Goal: Task Accomplishment & Management: Complete application form

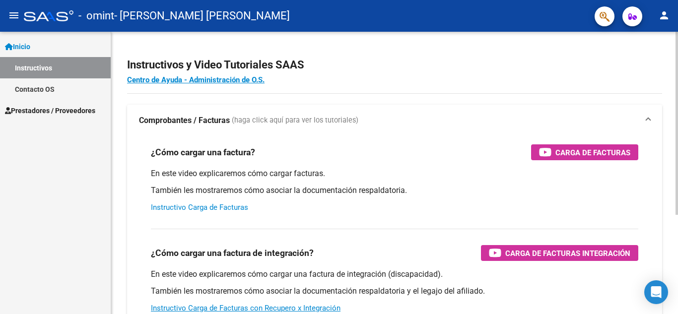
click at [193, 206] on link "Instructivo Carga de Facturas" at bounding box center [199, 207] width 97 height 9
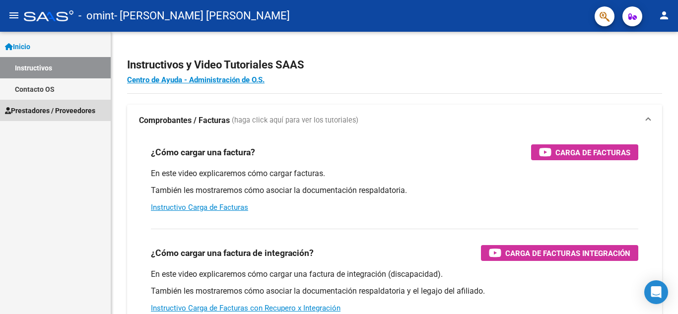
click at [38, 106] on span "Prestadores / Proveedores" at bounding box center [50, 110] width 90 height 11
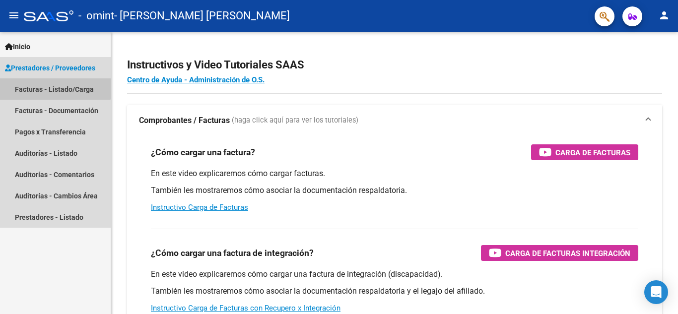
click at [53, 87] on link "Facturas - Listado/Carga" at bounding box center [55, 88] width 111 height 21
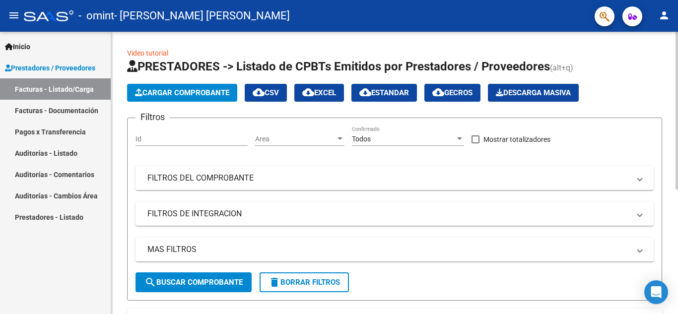
click at [176, 89] on span "Cargar Comprobante" at bounding box center [182, 92] width 94 height 9
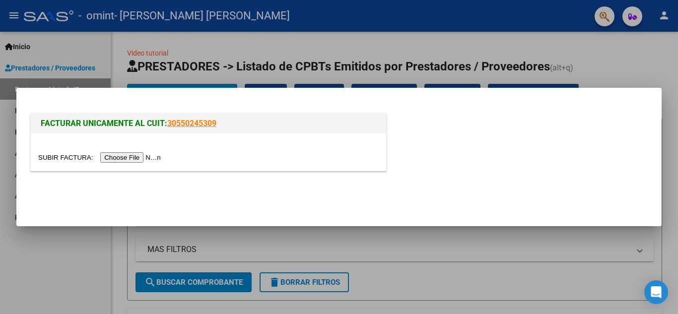
click at [130, 157] on input "file" at bounding box center [101, 157] width 126 height 10
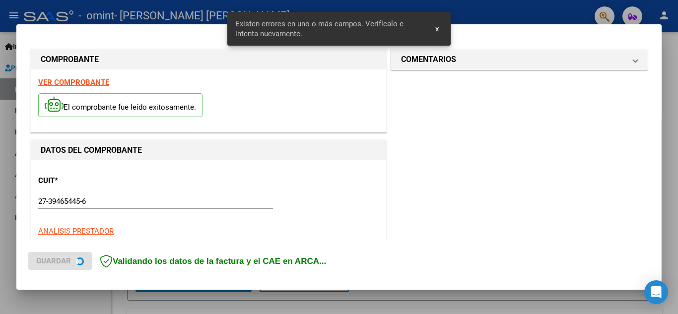
scroll to position [225, 0]
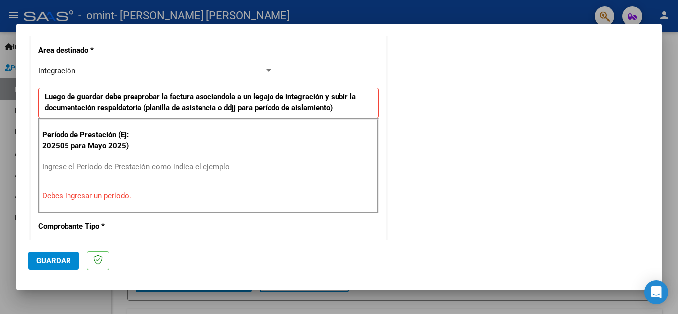
click at [58, 168] on input "Ingrese el Período de Prestación como indica el ejemplo" at bounding box center [156, 166] width 229 height 9
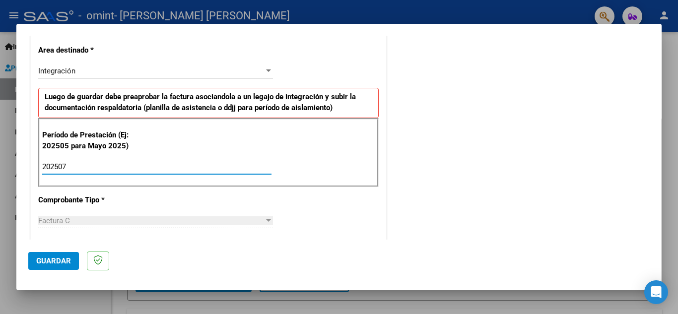
scroll to position [374, 0]
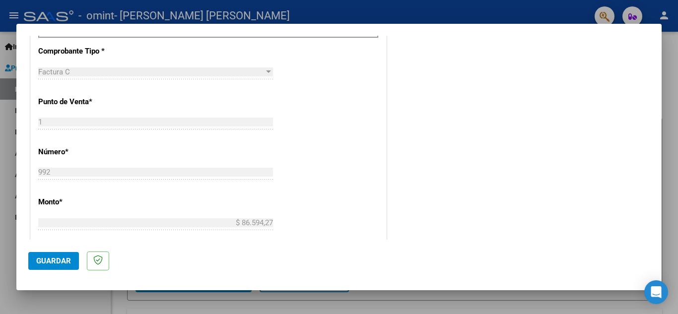
type input "202507"
click at [56, 261] on span "Guardar" at bounding box center [53, 260] width 35 height 9
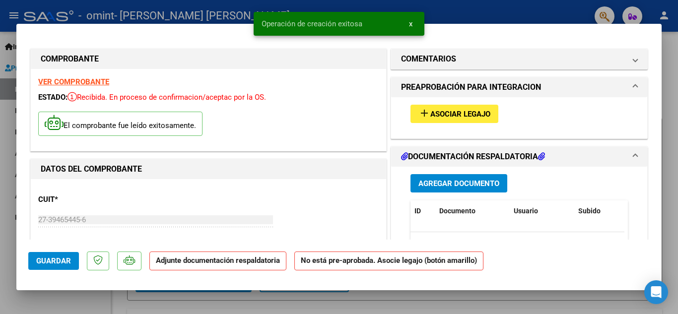
scroll to position [50, 0]
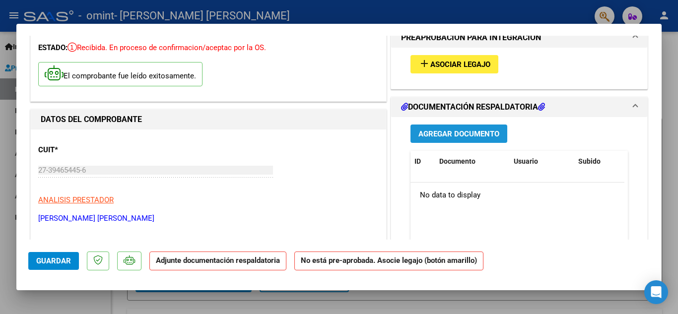
click at [439, 133] on span "Agregar Documento" at bounding box center [458, 133] width 81 height 9
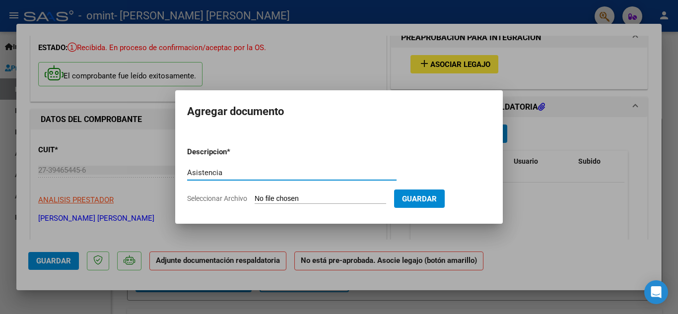
type input "Asistencia"
click at [315, 199] on input "Seleccionar Archivo" at bounding box center [319, 198] width 131 height 9
type input "C:\fakepath\[PERSON_NAME].pdf"
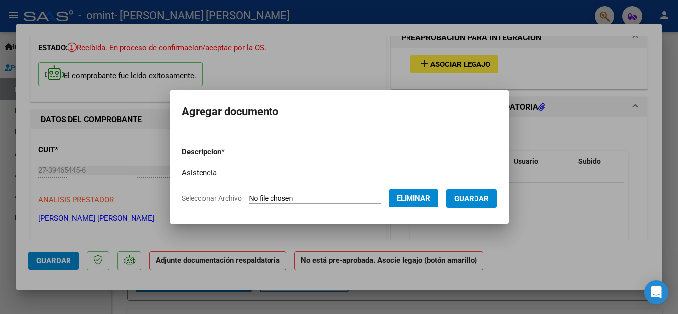
click at [473, 197] on span "Guardar" at bounding box center [471, 198] width 35 height 9
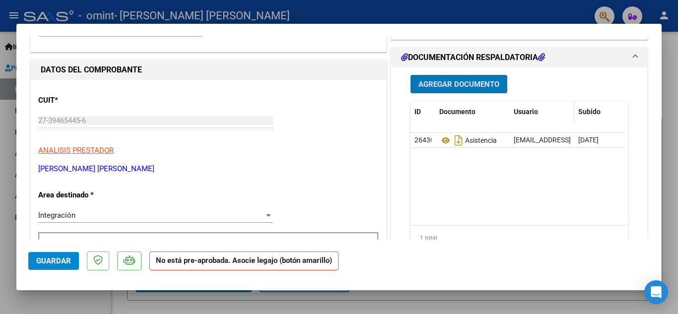
scroll to position [0, 0]
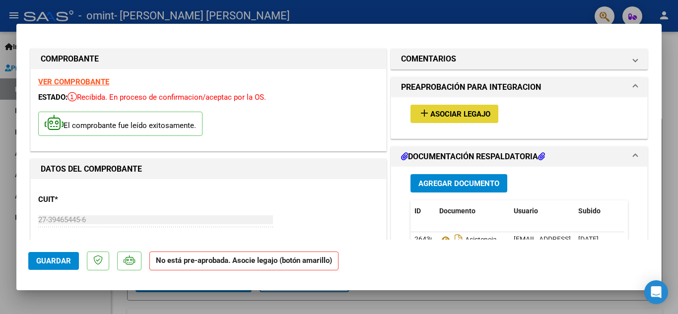
click at [443, 113] on span "Asociar Legajo" at bounding box center [460, 114] width 60 height 9
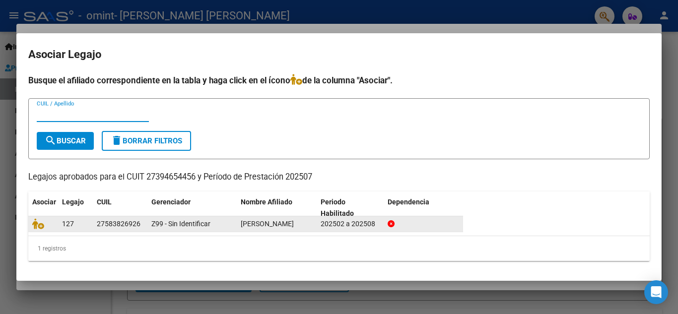
click at [136, 223] on div "27583826926" at bounding box center [119, 223] width 44 height 11
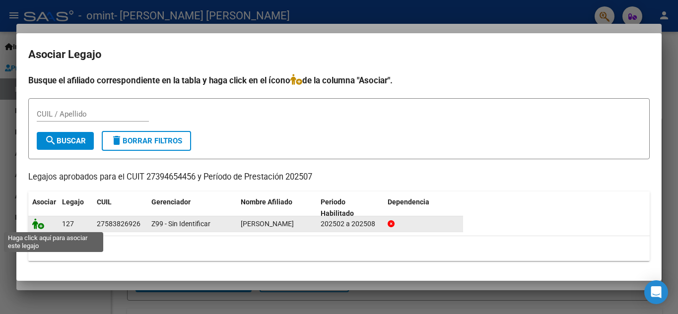
click at [38, 224] on icon at bounding box center [38, 223] width 12 height 11
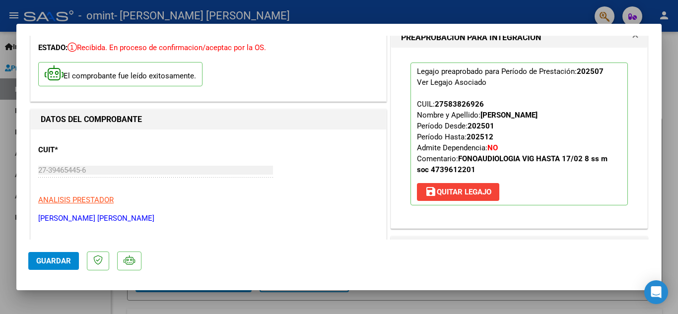
scroll to position [99, 0]
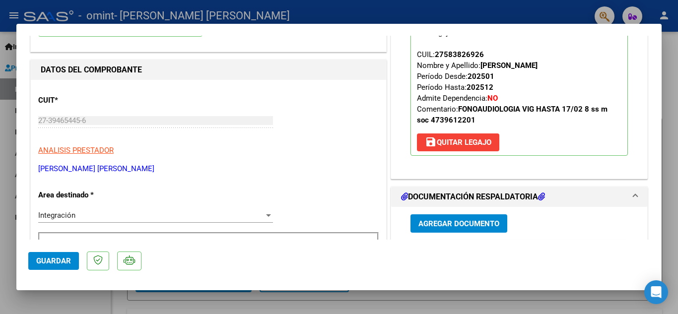
click at [57, 259] on span "Guardar" at bounding box center [53, 260] width 35 height 9
click at [64, 260] on span "Guardar" at bounding box center [53, 260] width 35 height 9
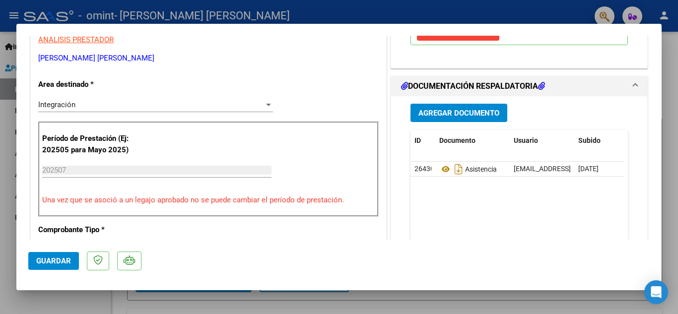
scroll to position [0, 0]
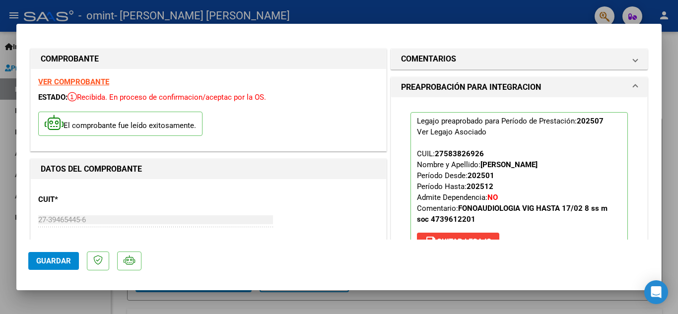
click at [7, 136] on div at bounding box center [339, 157] width 678 height 314
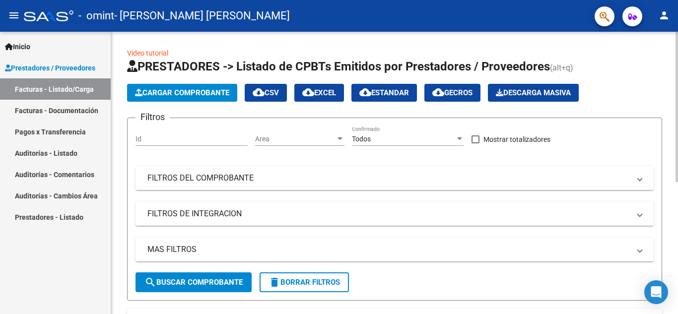
click at [182, 90] on span "Cargar Comprobante" at bounding box center [182, 92] width 94 height 9
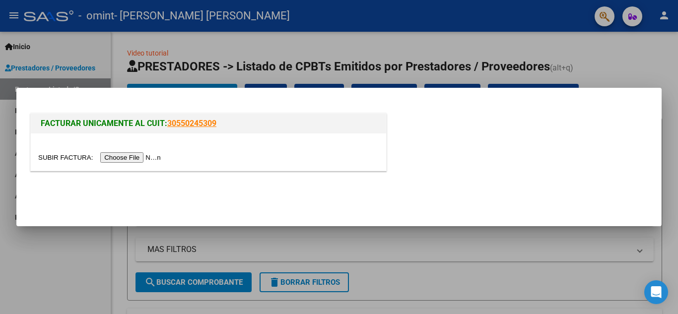
click at [127, 156] on input "file" at bounding box center [101, 157] width 126 height 10
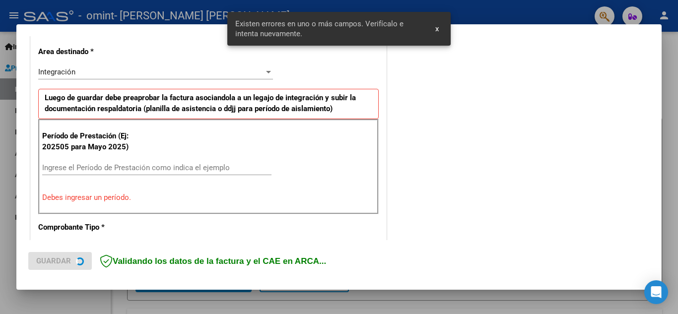
scroll to position [225, 0]
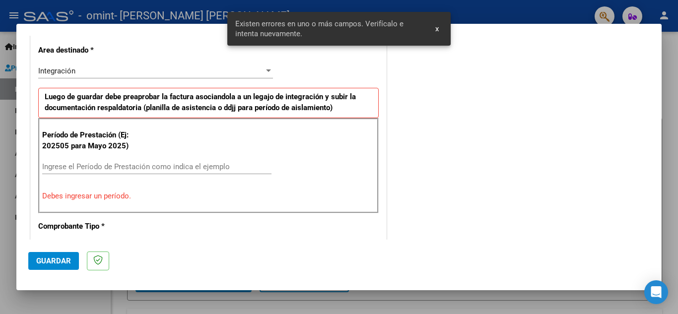
click at [56, 163] on input "Ingrese el Período de Prestación como indica el ejemplo" at bounding box center [156, 166] width 229 height 9
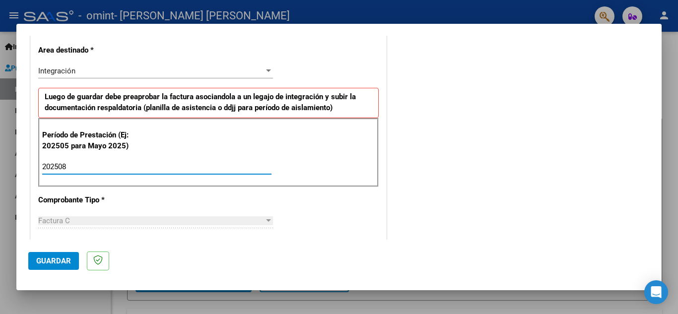
click at [160, 162] on input "202508" at bounding box center [156, 166] width 229 height 9
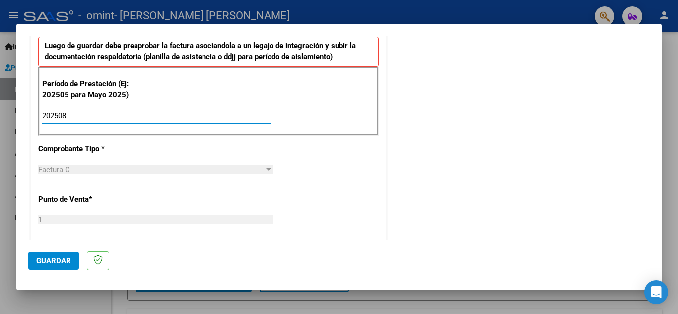
scroll to position [223, 0]
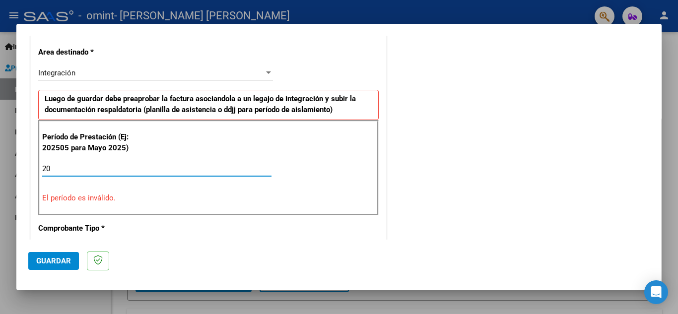
type input "2"
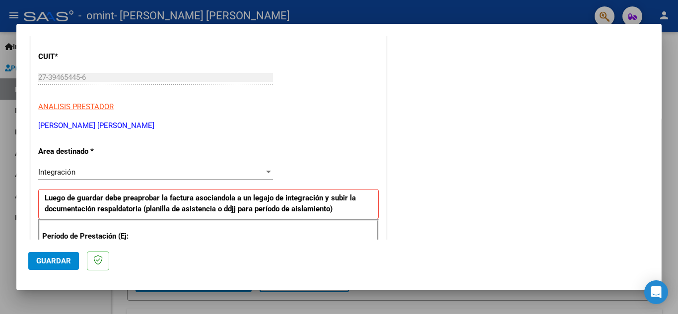
scroll to position [0, 0]
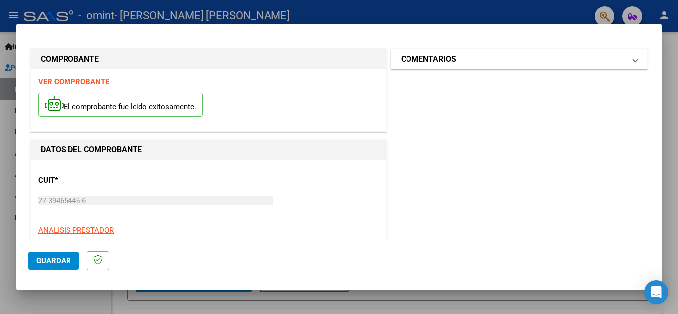
type input "202508"
click at [624, 59] on span "COMENTARIOS" at bounding box center [517, 59] width 232 height 12
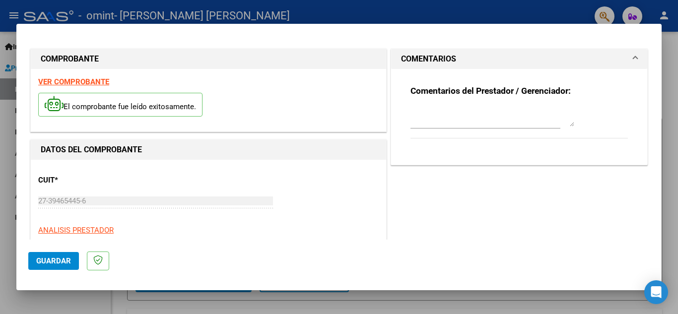
click at [624, 59] on span "COMENTARIOS" at bounding box center [517, 59] width 232 height 12
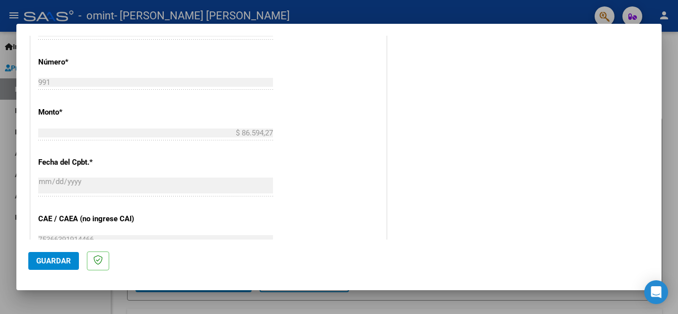
scroll to position [496, 0]
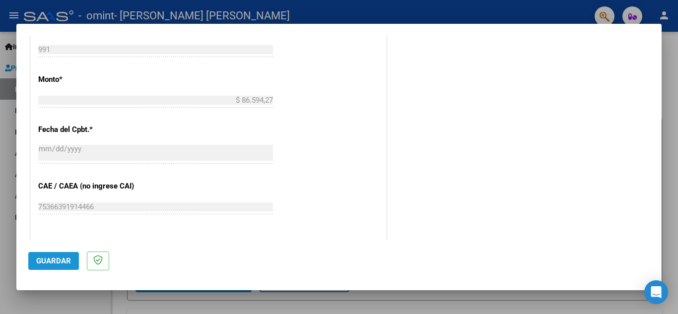
click at [42, 252] on button "Guardar" at bounding box center [53, 261] width 51 height 18
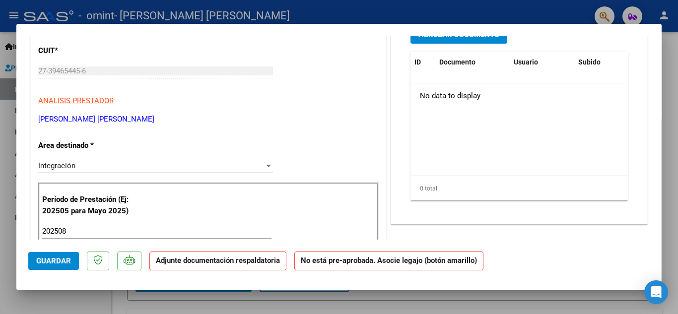
scroll to position [0, 0]
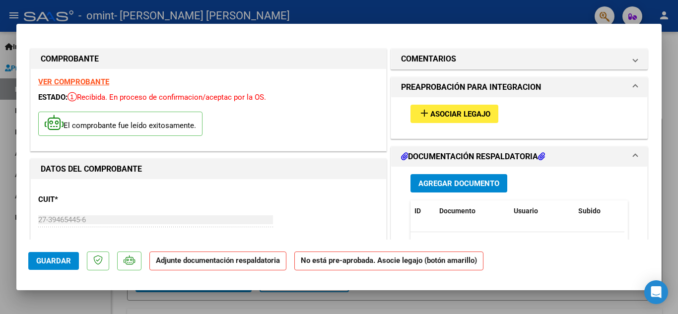
click at [430, 116] on span "Asociar Legajo" at bounding box center [460, 114] width 60 height 9
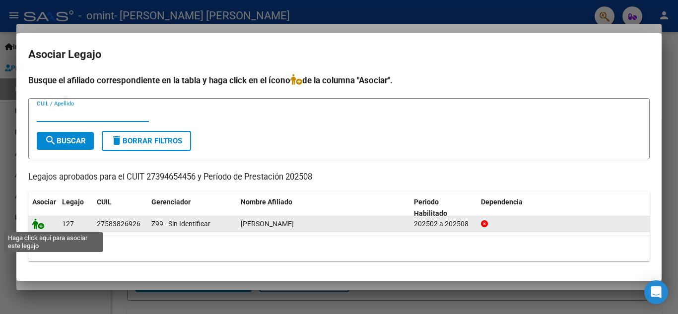
click at [39, 222] on icon at bounding box center [38, 223] width 12 height 11
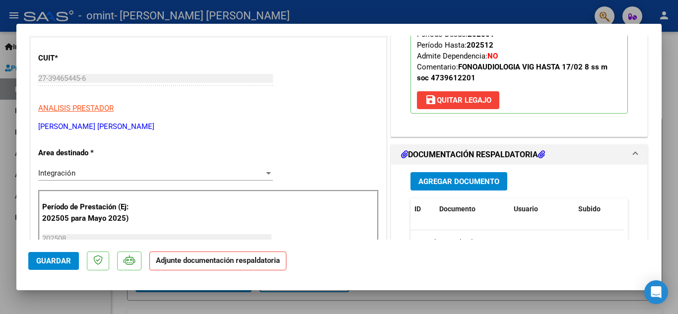
scroll to position [198, 0]
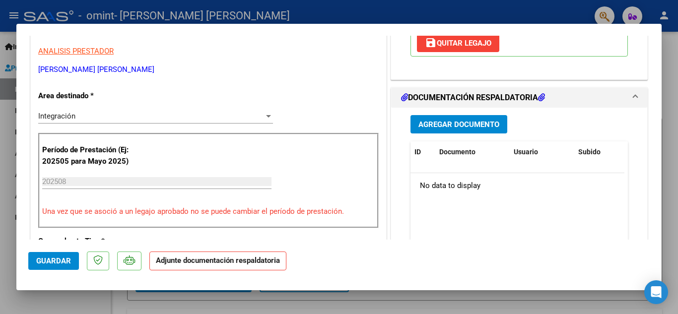
click at [455, 124] on span "Agregar Documento" at bounding box center [458, 124] width 81 height 9
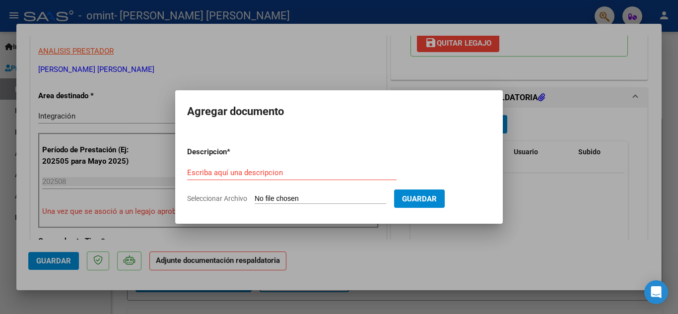
click at [273, 197] on input "Seleccionar Archivo" at bounding box center [319, 198] width 131 height 9
type input "C:\fakepath\[PERSON_NAME].pdf"
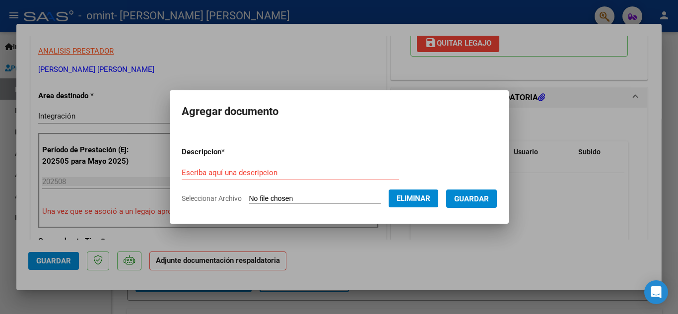
click at [218, 173] on input "Escriba aquí una descripcion" at bounding box center [290, 172] width 217 height 9
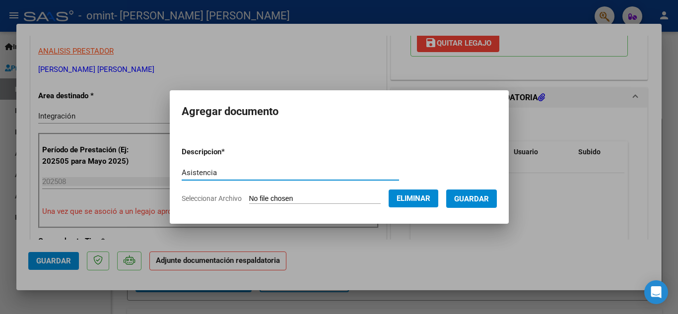
type input "Asistencia"
click at [471, 195] on span "Guardar" at bounding box center [471, 198] width 35 height 9
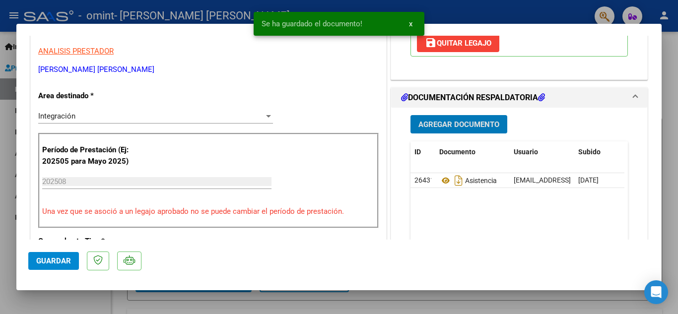
click at [50, 261] on span "Guardar" at bounding box center [53, 260] width 35 height 9
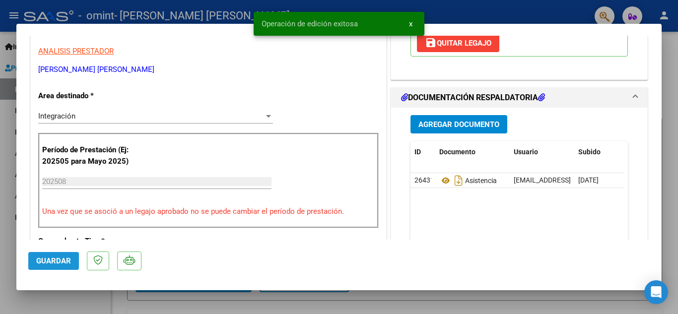
click at [50, 261] on span "Guardar" at bounding box center [53, 260] width 35 height 9
click at [1, 200] on div at bounding box center [339, 157] width 678 height 314
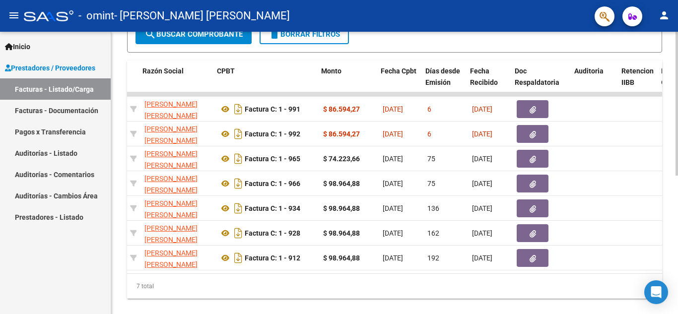
scroll to position [0, 263]
